Goal: Task Accomplishment & Management: Use online tool/utility

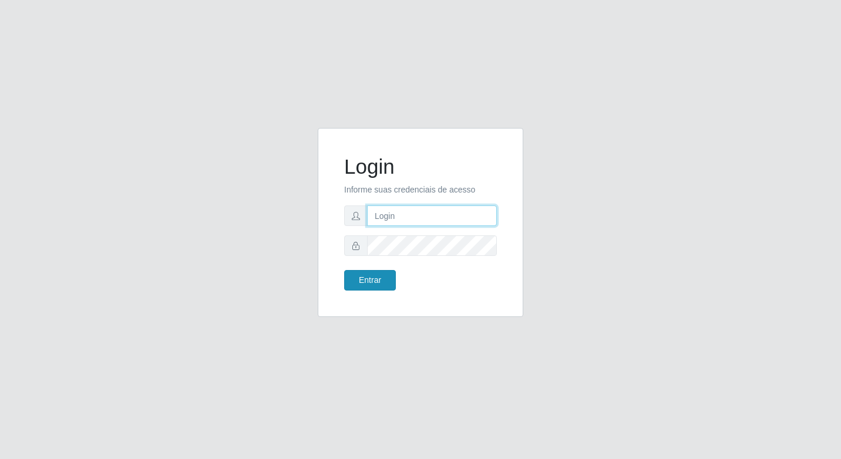
type input "elyda@quaresma"
click at [382, 270] on button "Entrar" at bounding box center [370, 280] width 52 height 21
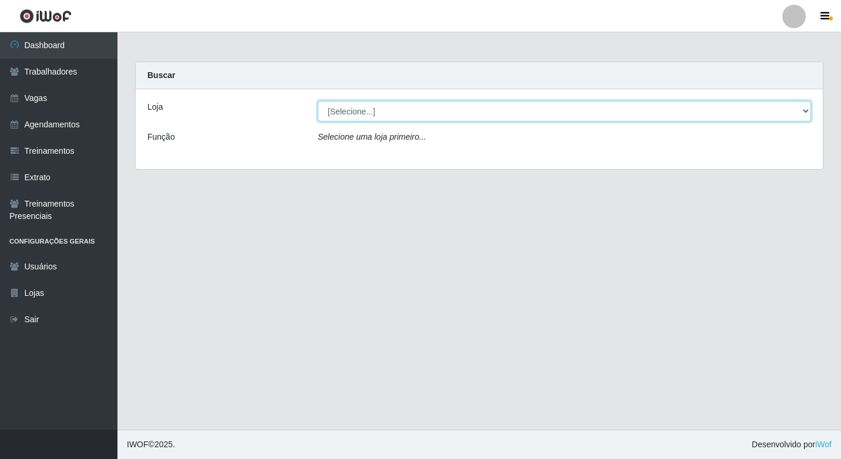
drag, startPoint x: 402, startPoint y: 108, endPoint x: 402, endPoint y: 100, distance: 7.6
click at [402, 108] on select "[Selecione...] Super Quaresma Hortifruti" at bounding box center [564, 111] width 493 height 21
select select "511"
click at [318, 101] on select "[Selecione...] Super Quaresma Hortifruti" at bounding box center [564, 111] width 493 height 21
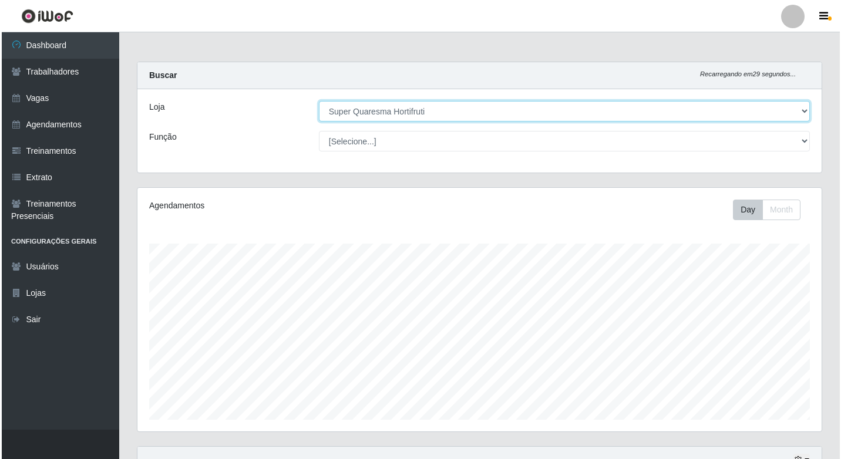
scroll to position [216, 0]
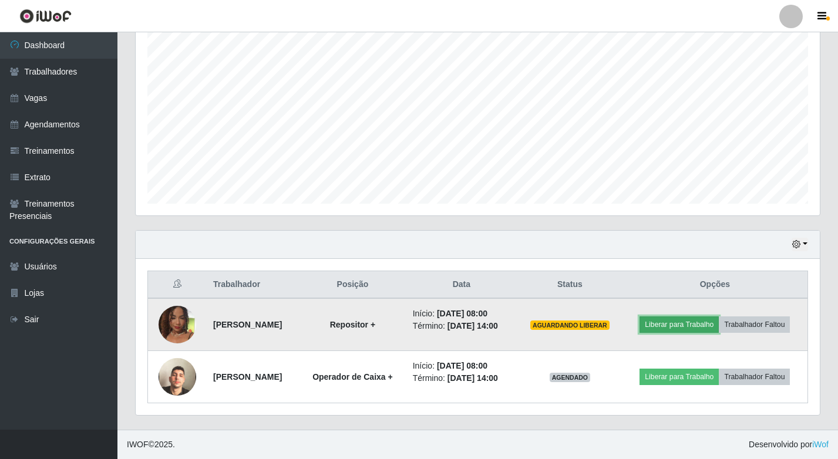
click at [692, 322] on button "Liberar para Trabalho" at bounding box center [679, 325] width 79 height 16
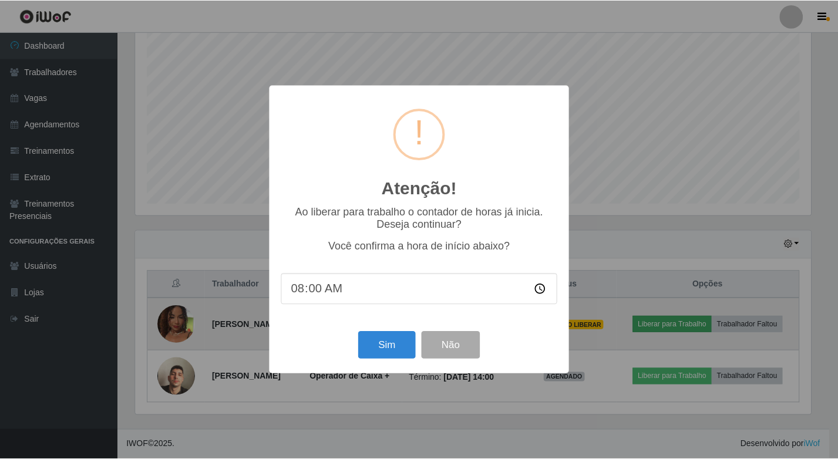
scroll to position [244, 678]
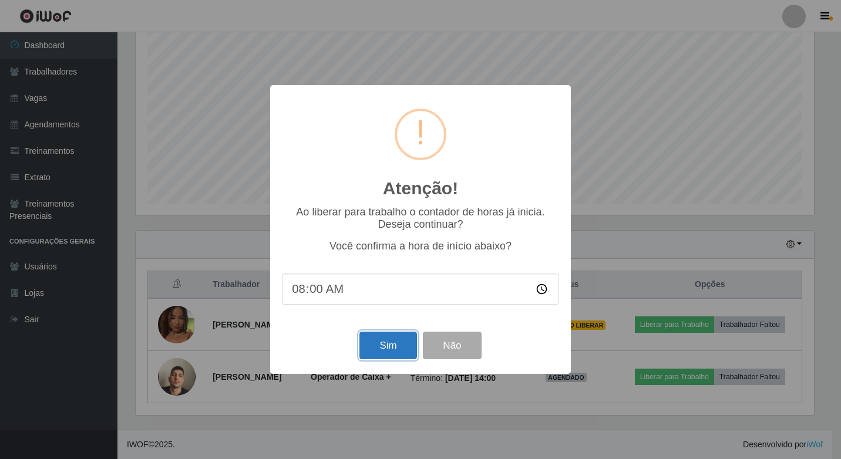
click at [364, 349] on button "Sim" at bounding box center [387, 346] width 57 height 28
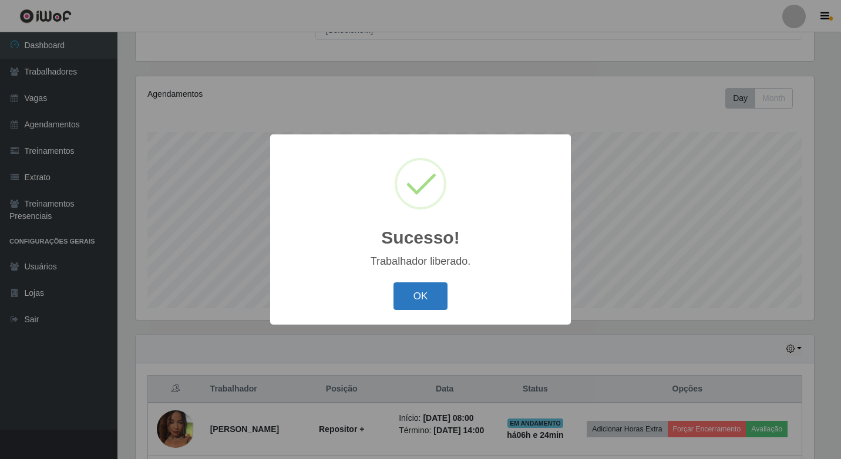
click at [425, 294] on button "OK" at bounding box center [421, 297] width 55 height 28
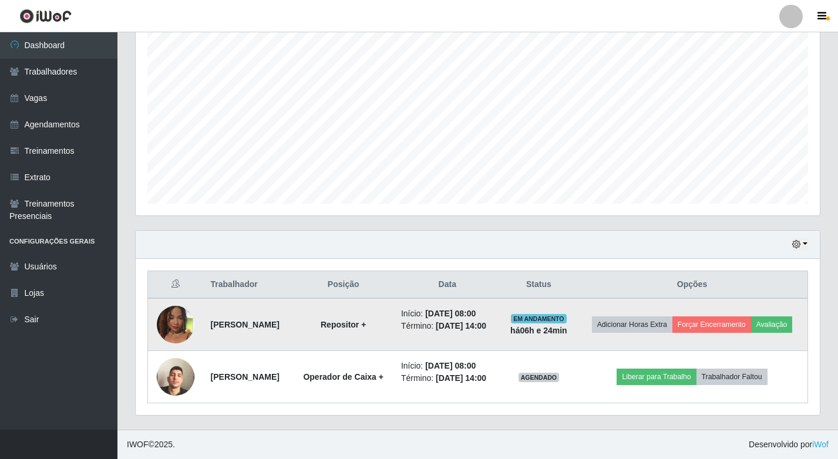
scroll to position [234, 0]
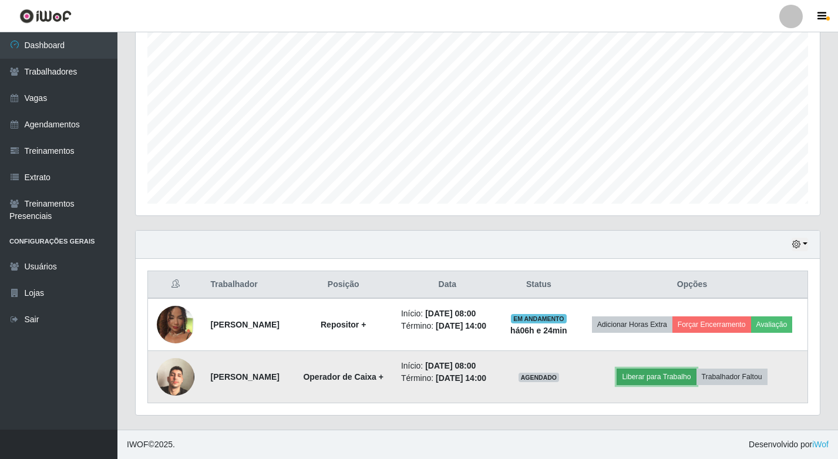
click at [667, 378] on button "Liberar para Trabalho" at bounding box center [656, 377] width 79 height 16
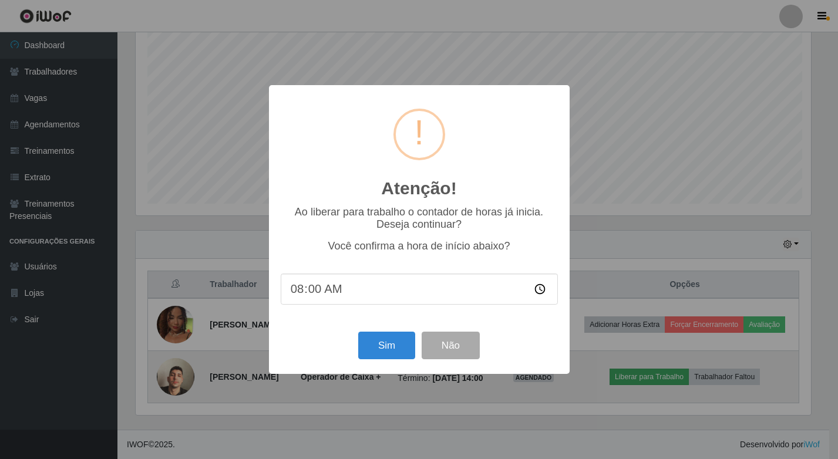
scroll to position [244, 678]
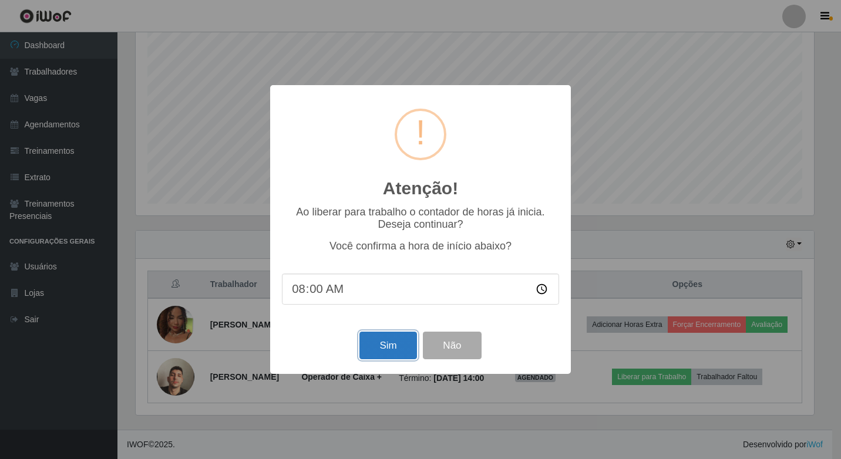
click at [410, 349] on button "Sim" at bounding box center [387, 346] width 57 height 28
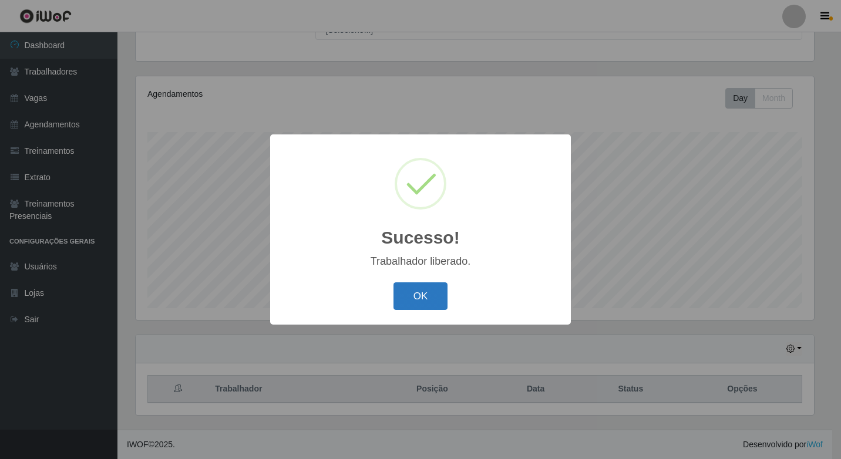
click at [420, 297] on button "OK" at bounding box center [421, 297] width 55 height 28
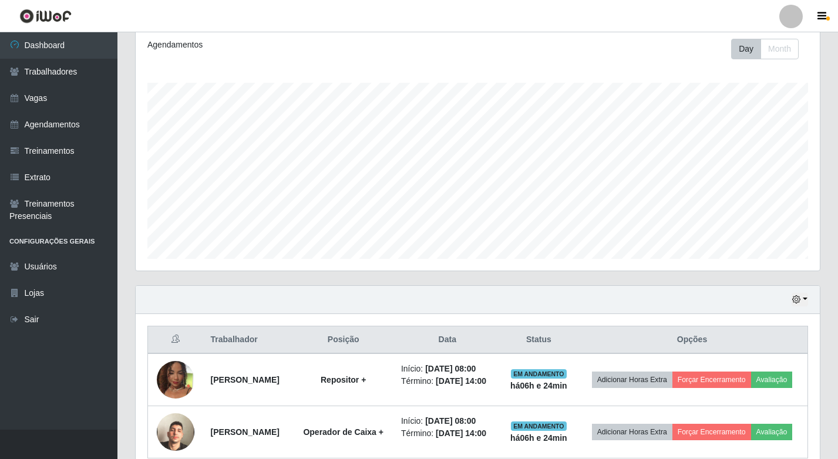
scroll to position [234, 0]
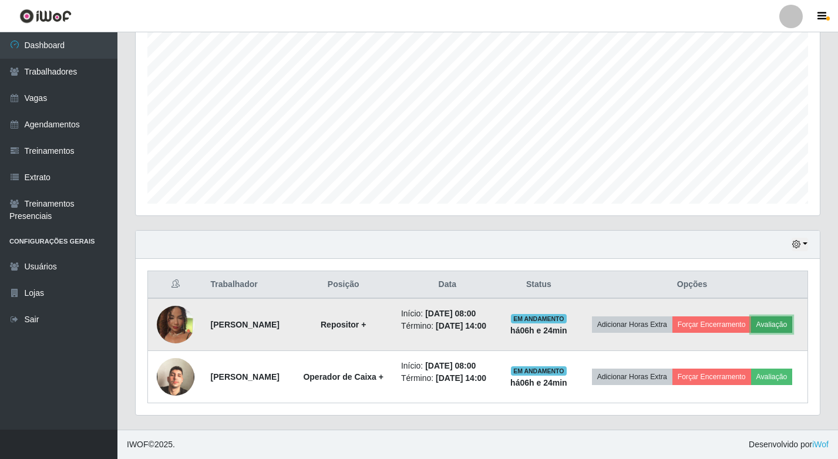
click at [751, 318] on button "Avaliação" at bounding box center [772, 325] width 42 height 16
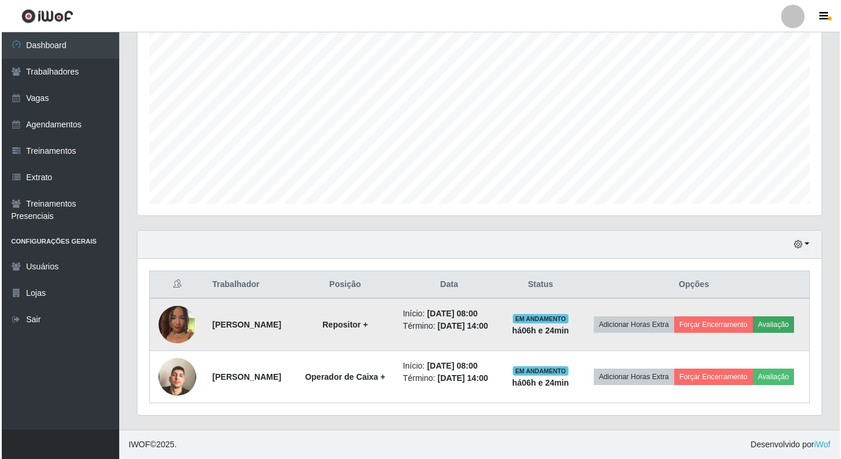
scroll to position [244, 678]
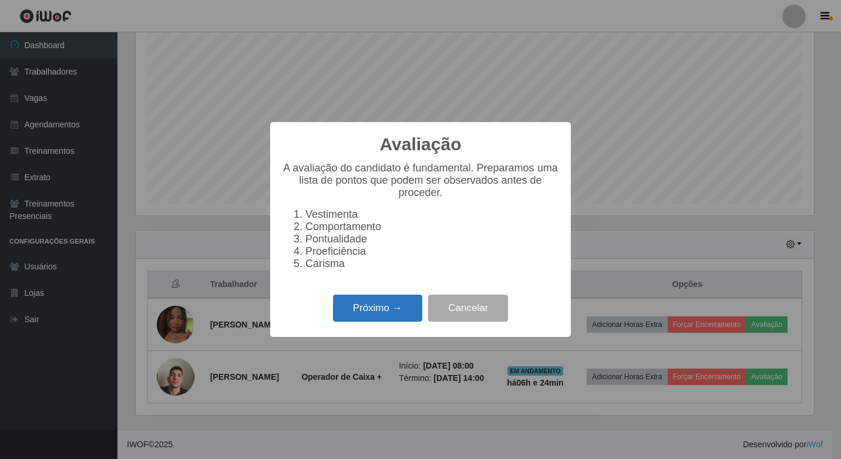
click at [371, 317] on button "Próximo →" at bounding box center [377, 309] width 89 height 28
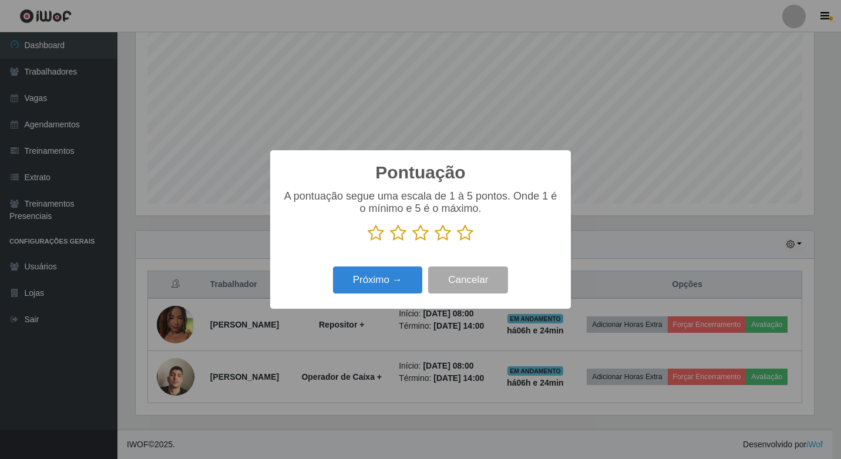
click at [469, 231] on icon at bounding box center [465, 233] width 16 height 18
click at [457, 242] on input "radio" at bounding box center [457, 242] width 0 height 0
click at [391, 280] on button "Próximo →" at bounding box center [377, 281] width 89 height 28
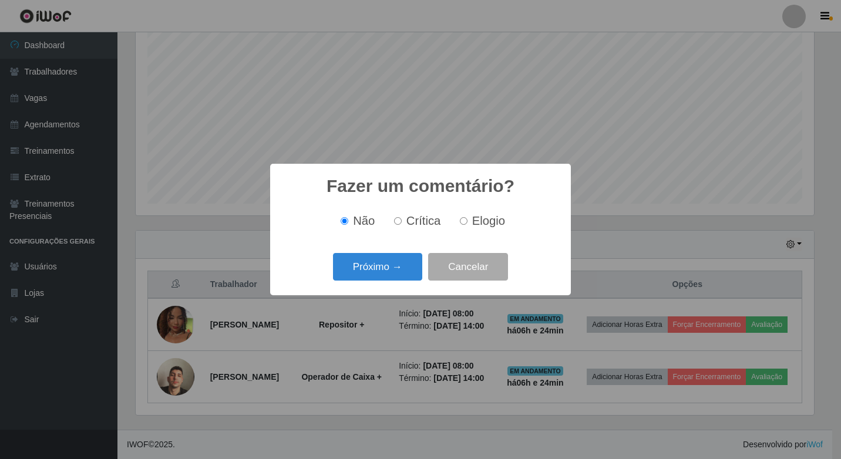
click at [483, 220] on span "Elogio" at bounding box center [488, 220] width 33 height 13
click at [468, 220] on input "Elogio" at bounding box center [464, 221] width 8 height 8
radio input "true"
click at [367, 278] on button "Próximo →" at bounding box center [377, 267] width 89 height 28
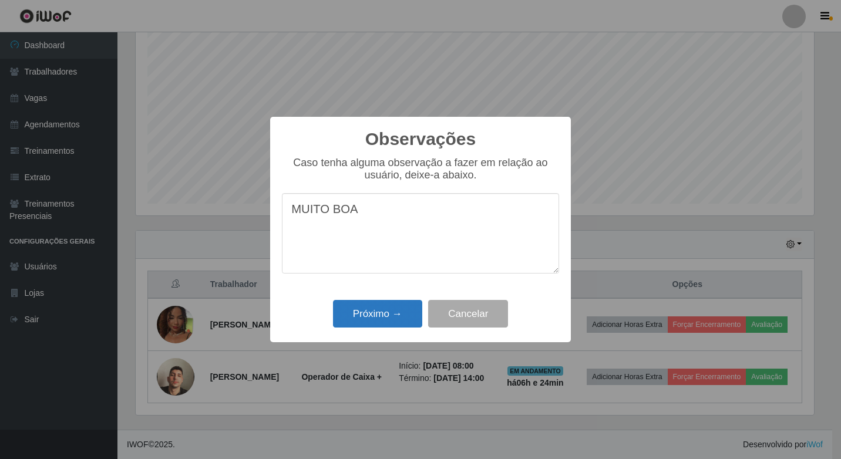
type textarea "MUITO BOA"
click at [384, 322] on button "Próximo →" at bounding box center [377, 314] width 89 height 28
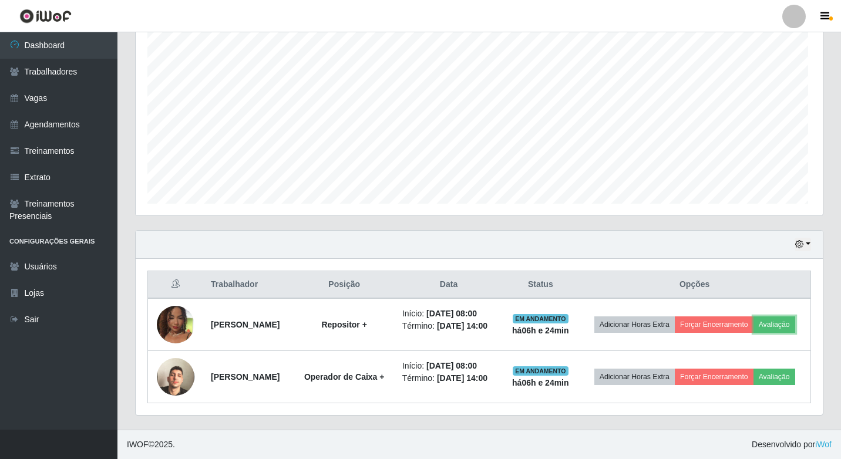
scroll to position [0, 0]
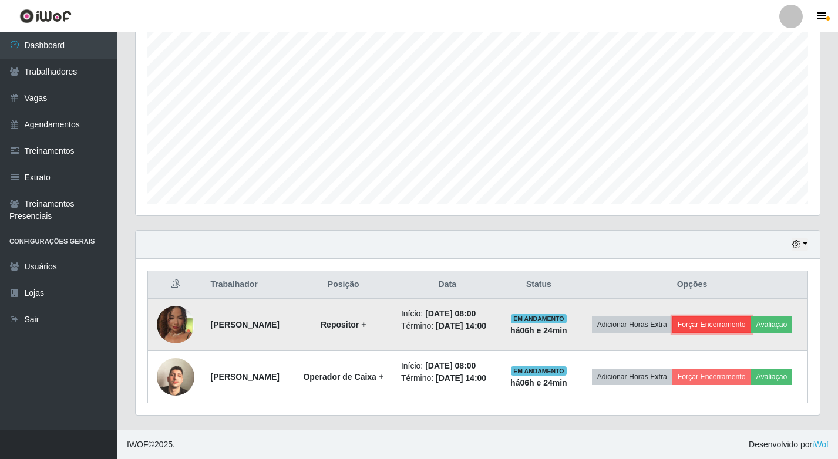
click at [751, 317] on button "Forçar Encerramento" at bounding box center [712, 325] width 79 height 16
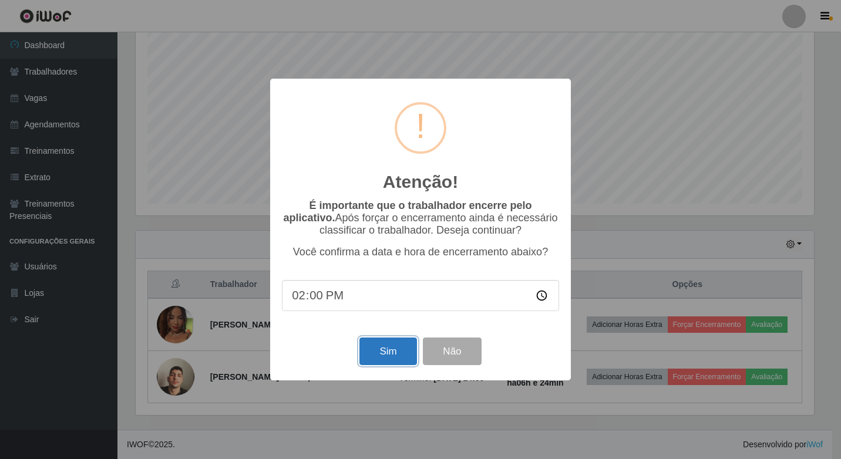
click at [374, 362] on button "Sim" at bounding box center [387, 352] width 57 height 28
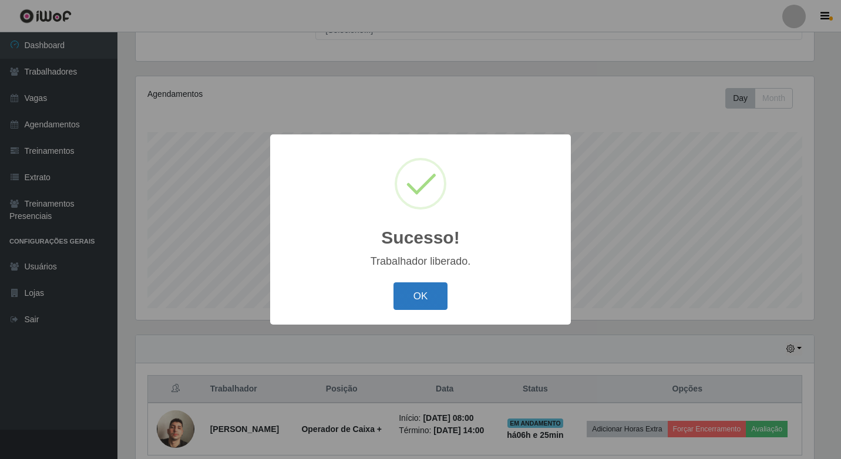
click at [445, 297] on button "OK" at bounding box center [421, 297] width 55 height 28
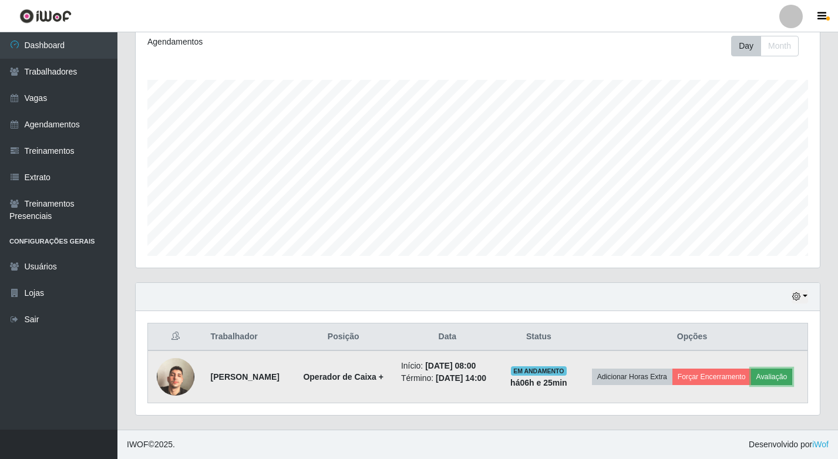
click at [771, 378] on button "Avaliação" at bounding box center [772, 377] width 42 height 16
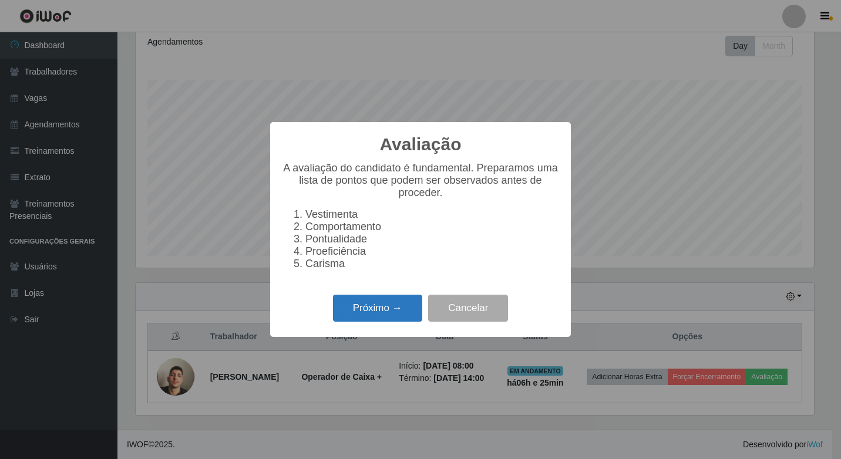
click at [358, 320] on button "Próximo →" at bounding box center [377, 309] width 89 height 28
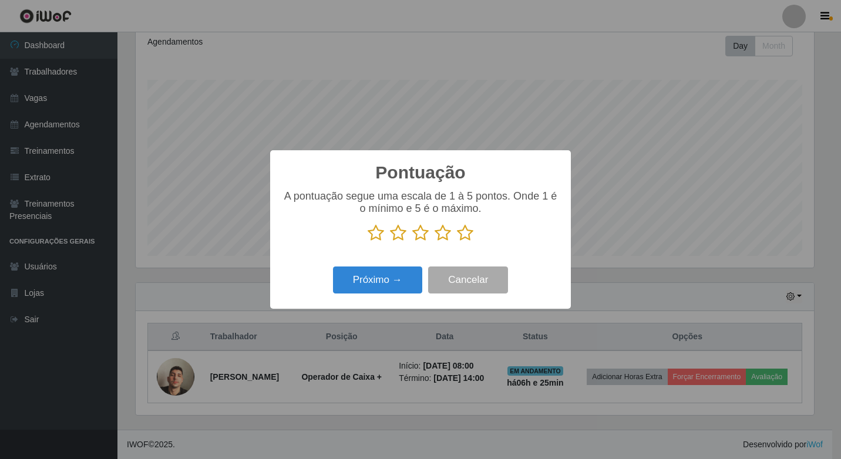
click at [472, 228] on icon at bounding box center [465, 233] width 16 height 18
click at [457, 242] on input "radio" at bounding box center [457, 242] width 0 height 0
click at [367, 283] on button "Próximo →" at bounding box center [377, 281] width 89 height 28
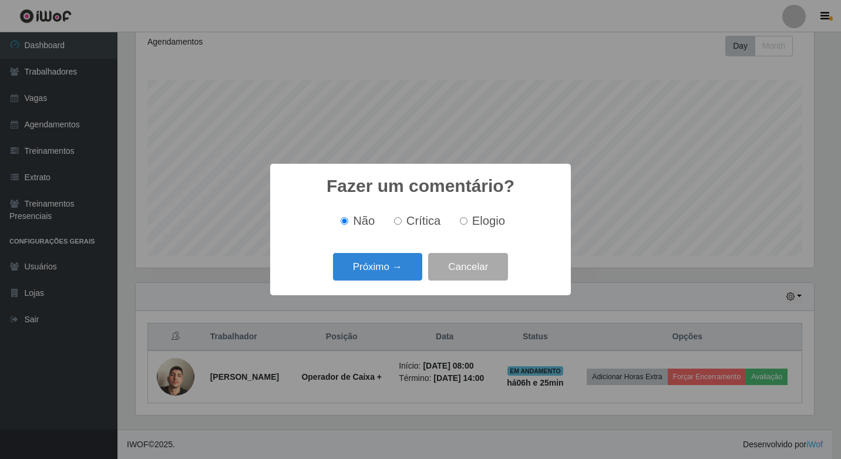
click at [486, 224] on span "Elogio" at bounding box center [488, 220] width 33 height 13
click at [468, 224] on input "Elogio" at bounding box center [464, 221] width 8 height 8
radio input "true"
click at [388, 267] on button "Próximo →" at bounding box center [377, 267] width 89 height 28
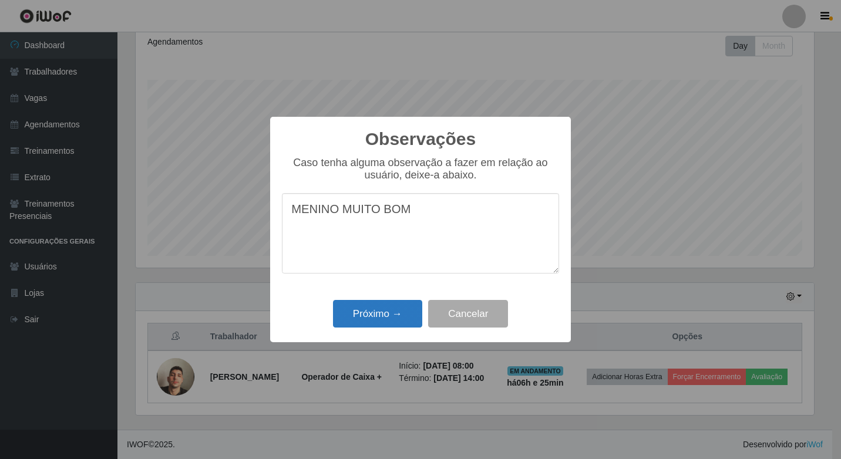
type textarea "MENINO MUITO BOM"
click at [355, 321] on button "Próximo →" at bounding box center [377, 314] width 89 height 28
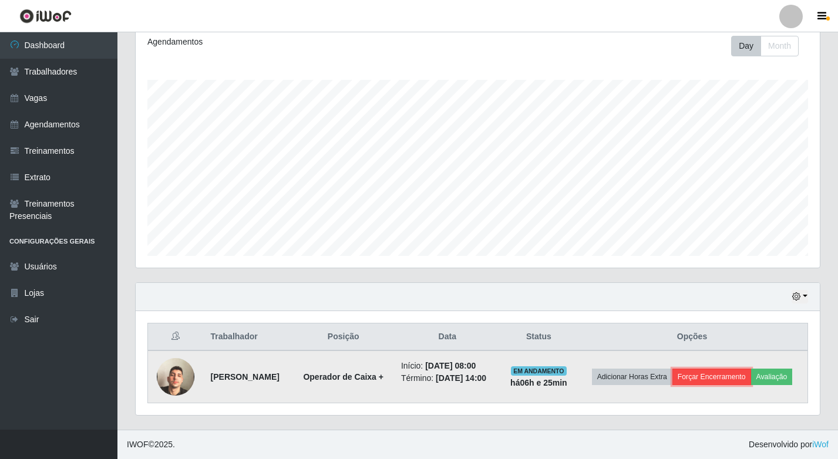
click at [731, 379] on button "Forçar Encerramento" at bounding box center [712, 377] width 79 height 16
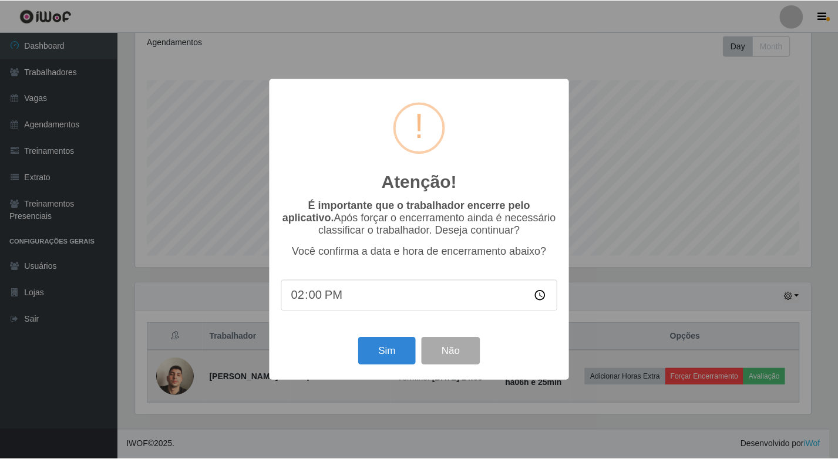
scroll to position [244, 678]
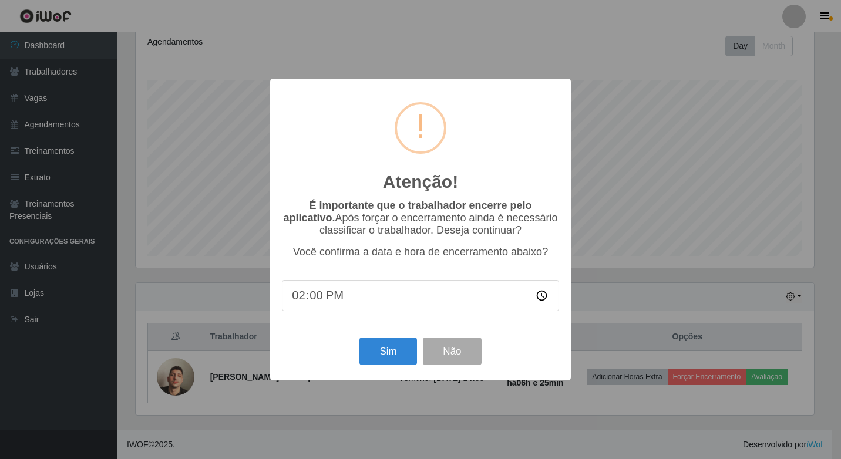
click at [317, 300] on input "14:00" at bounding box center [420, 295] width 277 height 31
type input "14:20"
click at [392, 362] on button "Sim" at bounding box center [387, 352] width 57 height 28
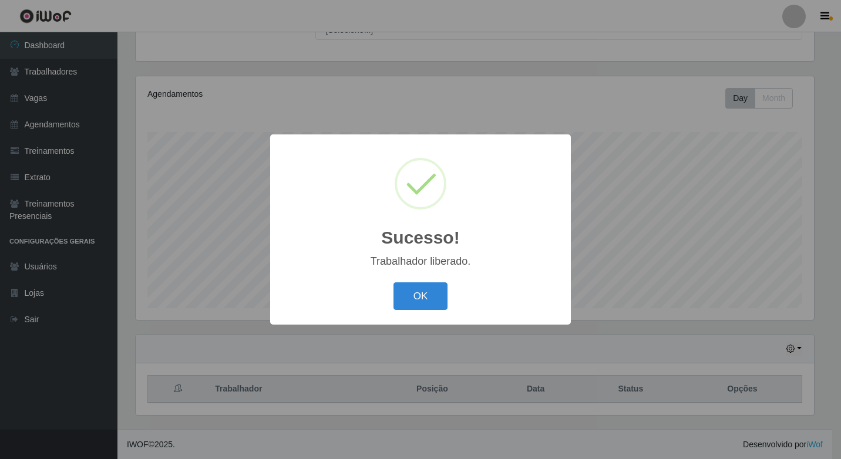
click at [414, 281] on div "OK Cancel" at bounding box center [420, 296] width 277 height 33
click at [414, 293] on button "OK" at bounding box center [421, 297] width 55 height 28
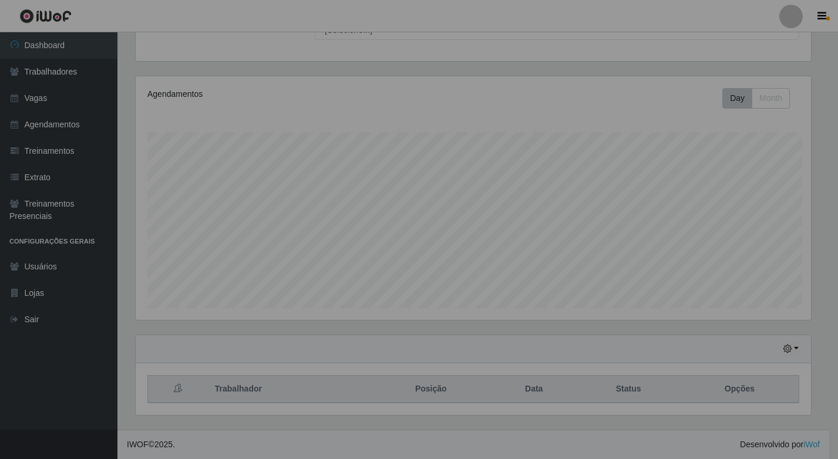
scroll to position [587119, 586679]
